Goal: Task Accomplishment & Management: Use online tool/utility

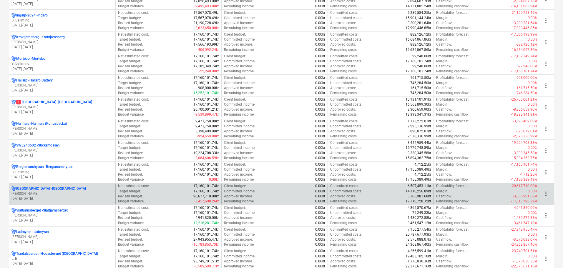
scroll to position [441, 0]
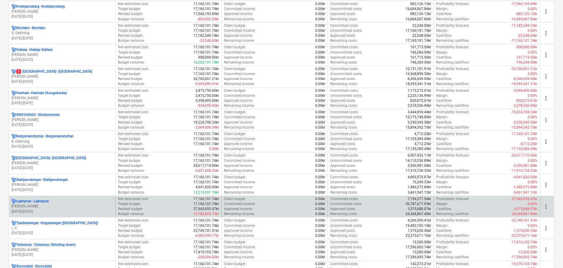
drag, startPoint x: 58, startPoint y: 198, endPoint x: 63, endPoint y: 199, distance: 5.1
click at [58, 199] on div "Ladmyran - Ladmyran [PERSON_NAME] [DATE] - [DATE]" at bounding box center [62, 206] width 106 height 20
click at [37, 205] on p "[PERSON_NAME]" at bounding box center [61, 206] width 101 height 5
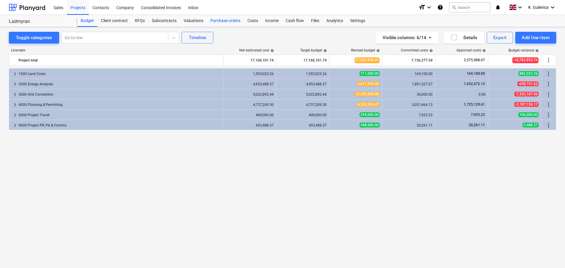
click at [225, 20] on div "Purchase orders" at bounding box center [225, 21] width 37 height 12
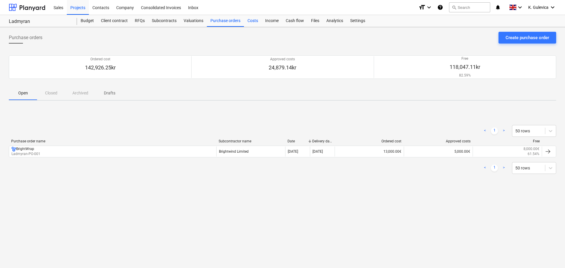
click at [250, 21] on div "Costs" at bounding box center [253, 21] width 18 height 12
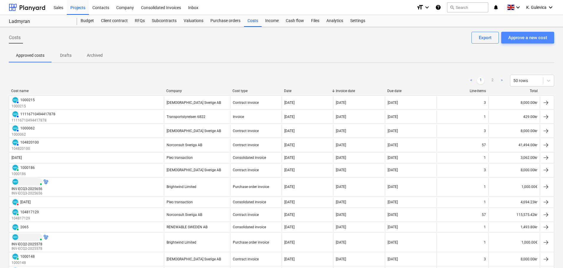
click at [514, 38] on div "Approve a new cost" at bounding box center [527, 38] width 39 height 8
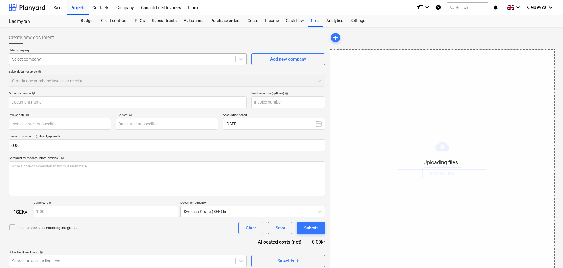
click at [165, 60] on div at bounding box center [122, 59] width 220 height 6
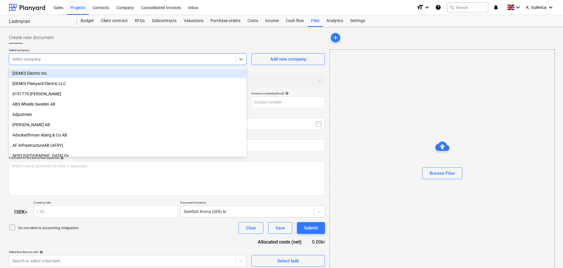
type input "Invoice INV-ECQ3-2025715.pdf"
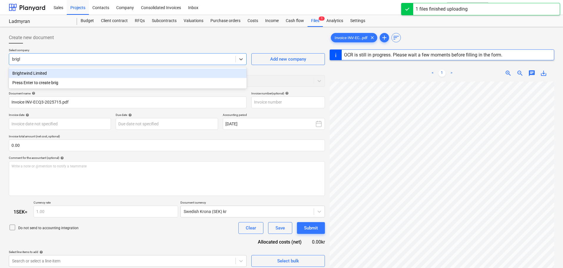
type input "bright"
click at [161, 73] on div "Brightwind Limited" at bounding box center [128, 73] width 238 height 9
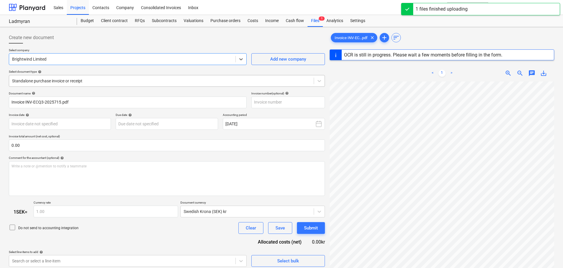
click at [121, 81] on div at bounding box center [161, 81] width 299 height 6
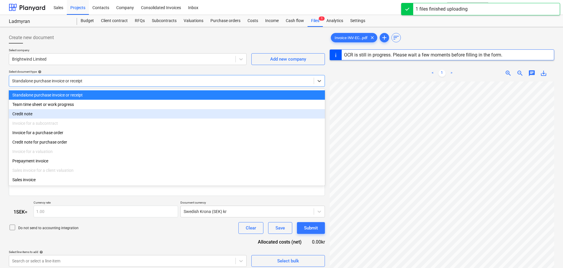
type input "INV-ECQ3-2025715"
type input "[DATE]"
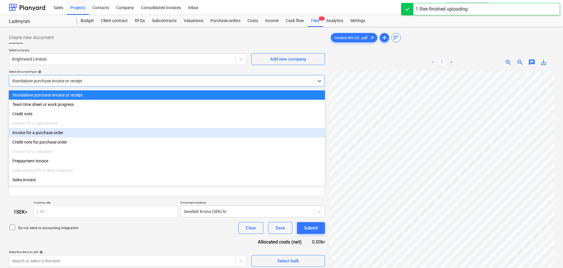
click at [62, 136] on div "Invoice for a purchase order" at bounding box center [167, 132] width 316 height 9
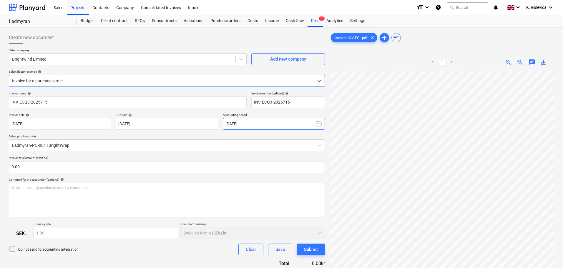
click at [246, 124] on button "[DATE]" at bounding box center [274, 124] width 102 height 12
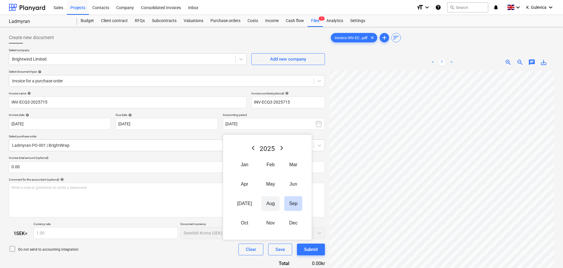
click at [266, 202] on button "Aug" at bounding box center [270, 203] width 18 height 15
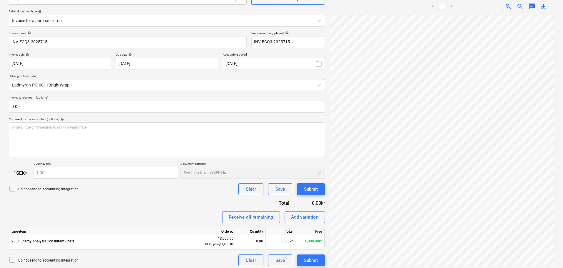
scroll to position [63, 0]
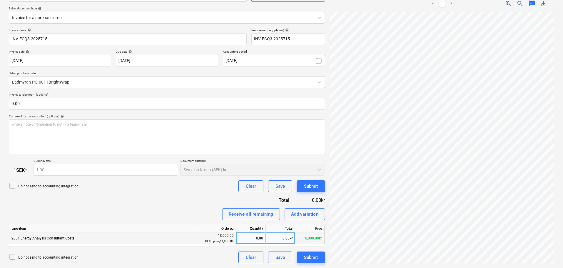
click at [254, 236] on div "0.00" at bounding box center [251, 238] width 24 height 12
type input "1"
click at [307, 257] on div "Submit" at bounding box center [311, 258] width 14 height 8
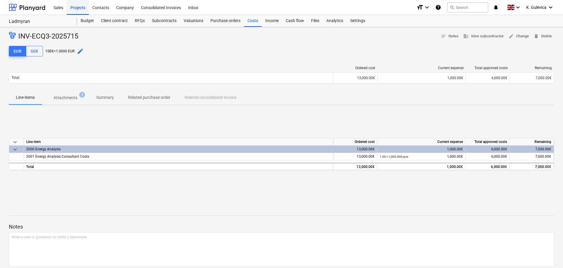
click at [76, 9] on div "Projects" at bounding box center [78, 7] width 22 height 15
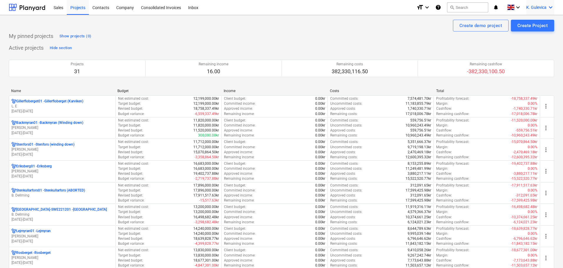
click at [535, 6] on span "K. Gulevica" at bounding box center [536, 7] width 20 height 5
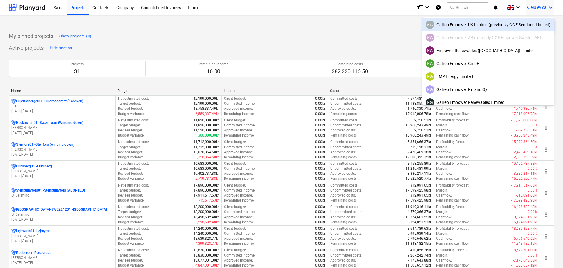
click at [463, 27] on div "KG Galileo Empower UK Limited (previously GGE Scotland Limited)" at bounding box center [488, 25] width 125 height 8
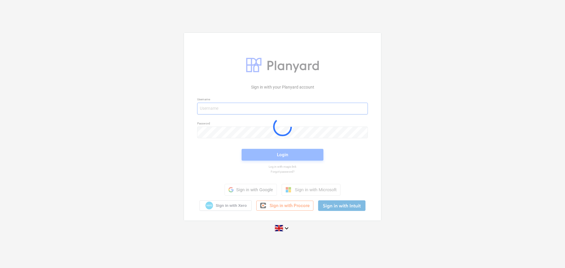
type input "[EMAIL_ADDRESS][DOMAIN_NAME]"
